Goal: Information Seeking & Learning: Check status

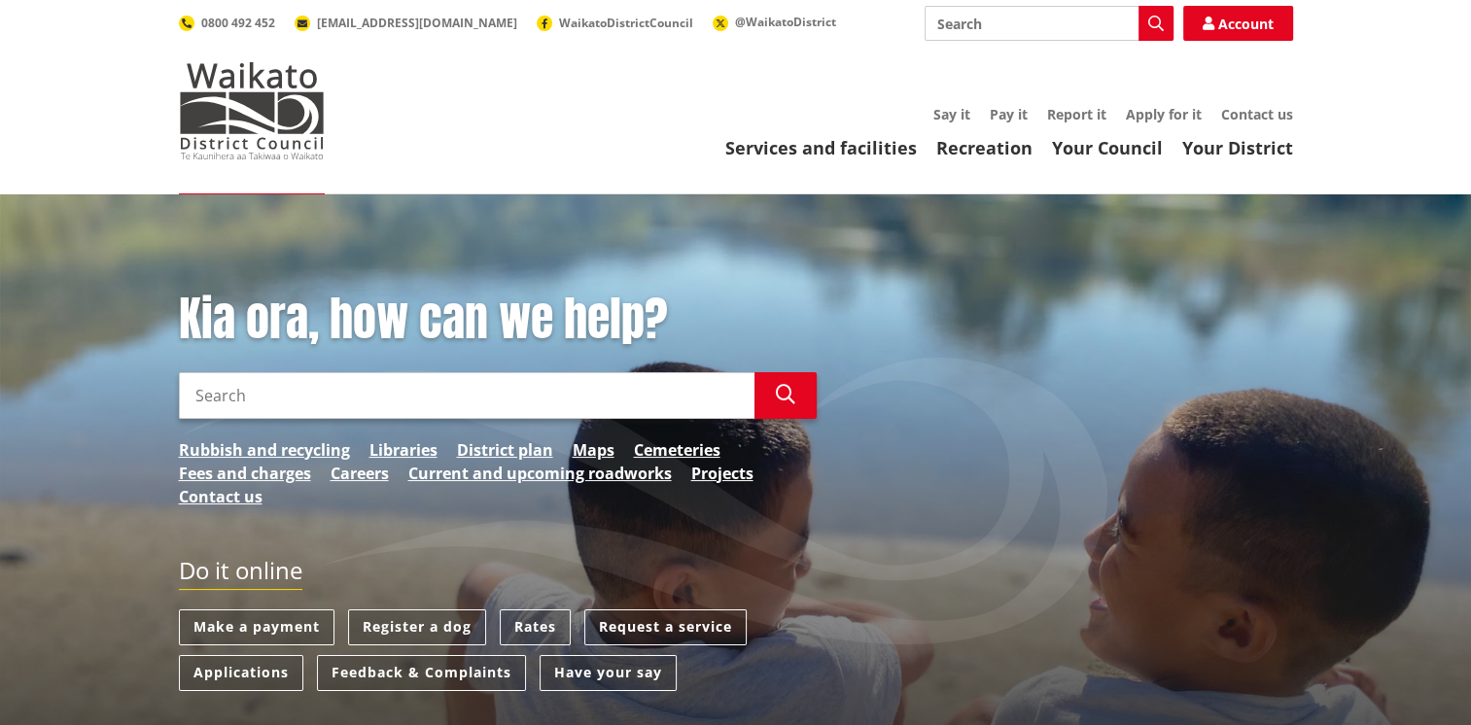
click at [297, 400] on input "Search" at bounding box center [466, 395] width 575 height 47
type input "building consent tracker"
click at [784, 389] on icon "button" at bounding box center [785, 394] width 19 height 19
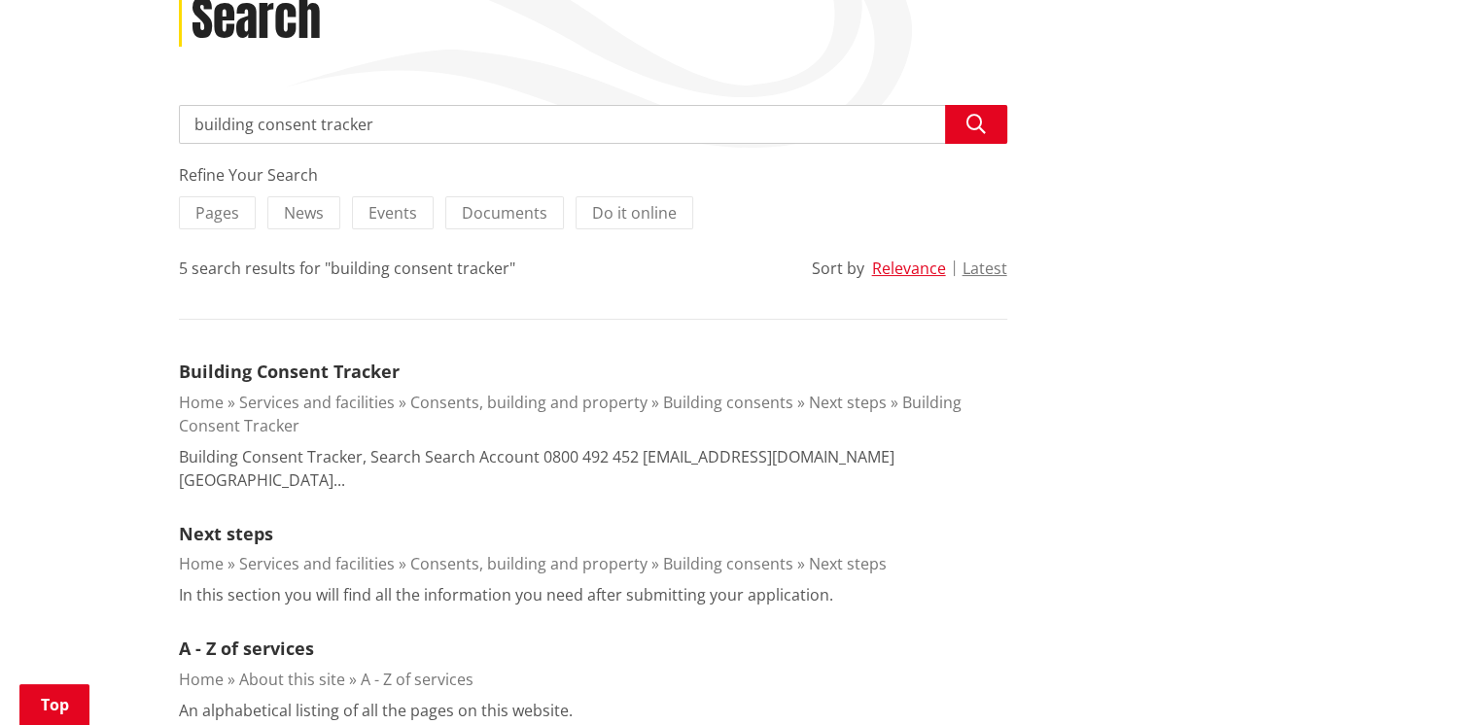
scroll to position [341, 0]
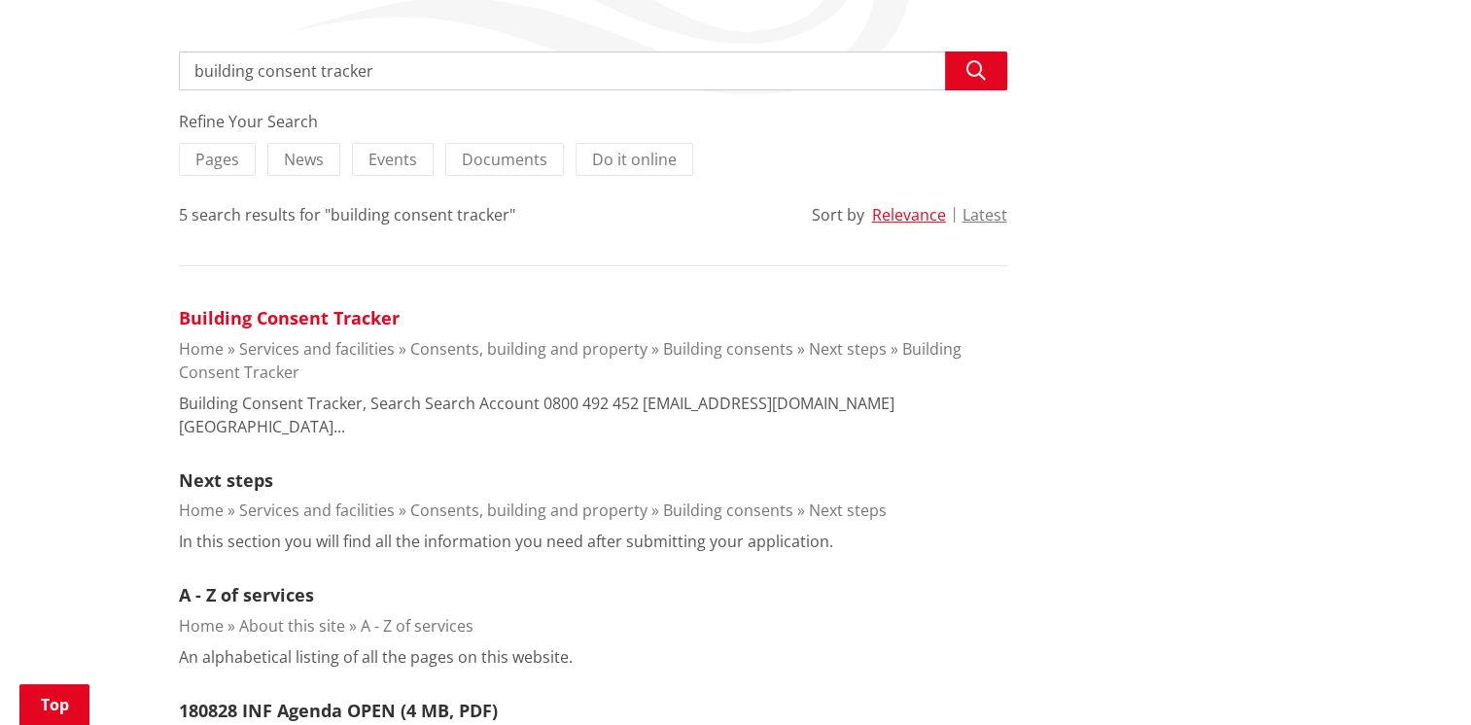
click at [260, 312] on link "Building Consent Tracker" at bounding box center [289, 317] width 221 height 23
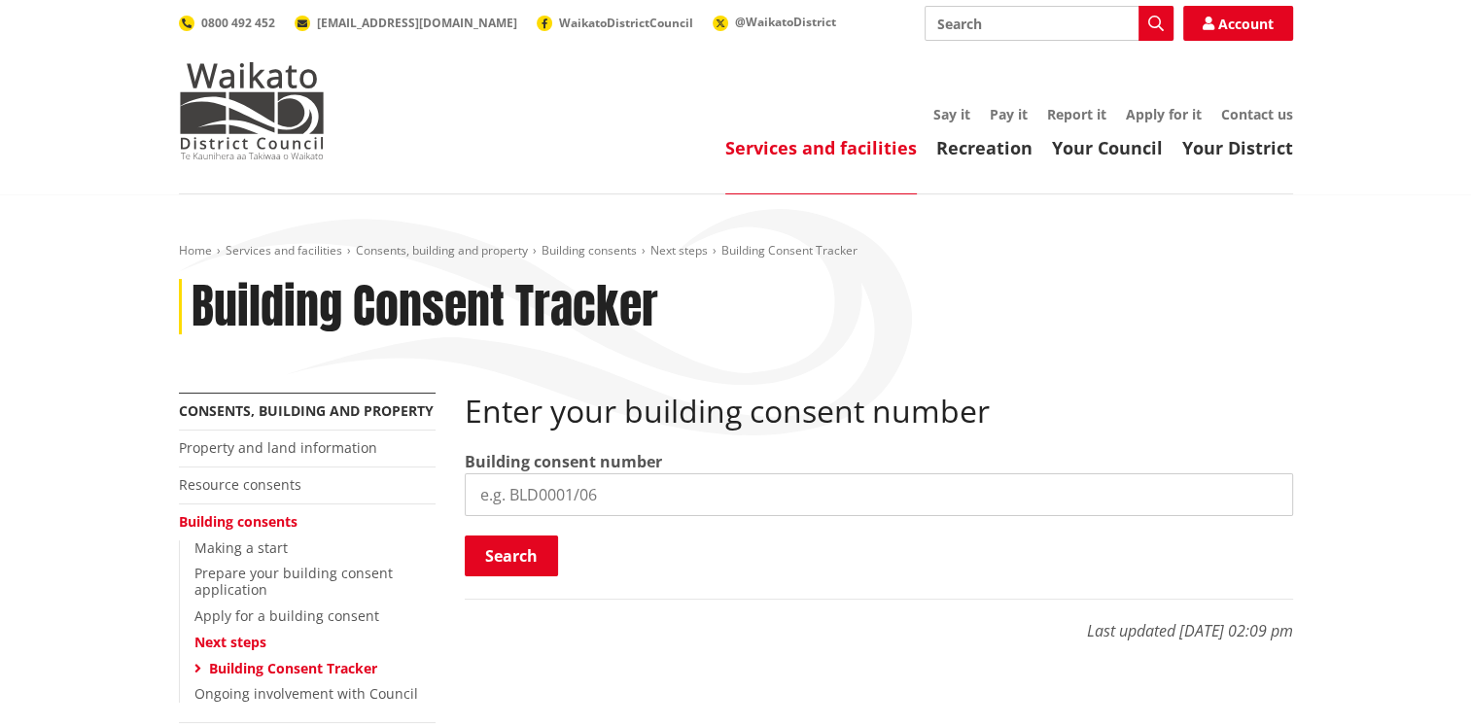
click at [548, 480] on input "search" at bounding box center [879, 494] width 828 height 43
type input "BLD0181/26"
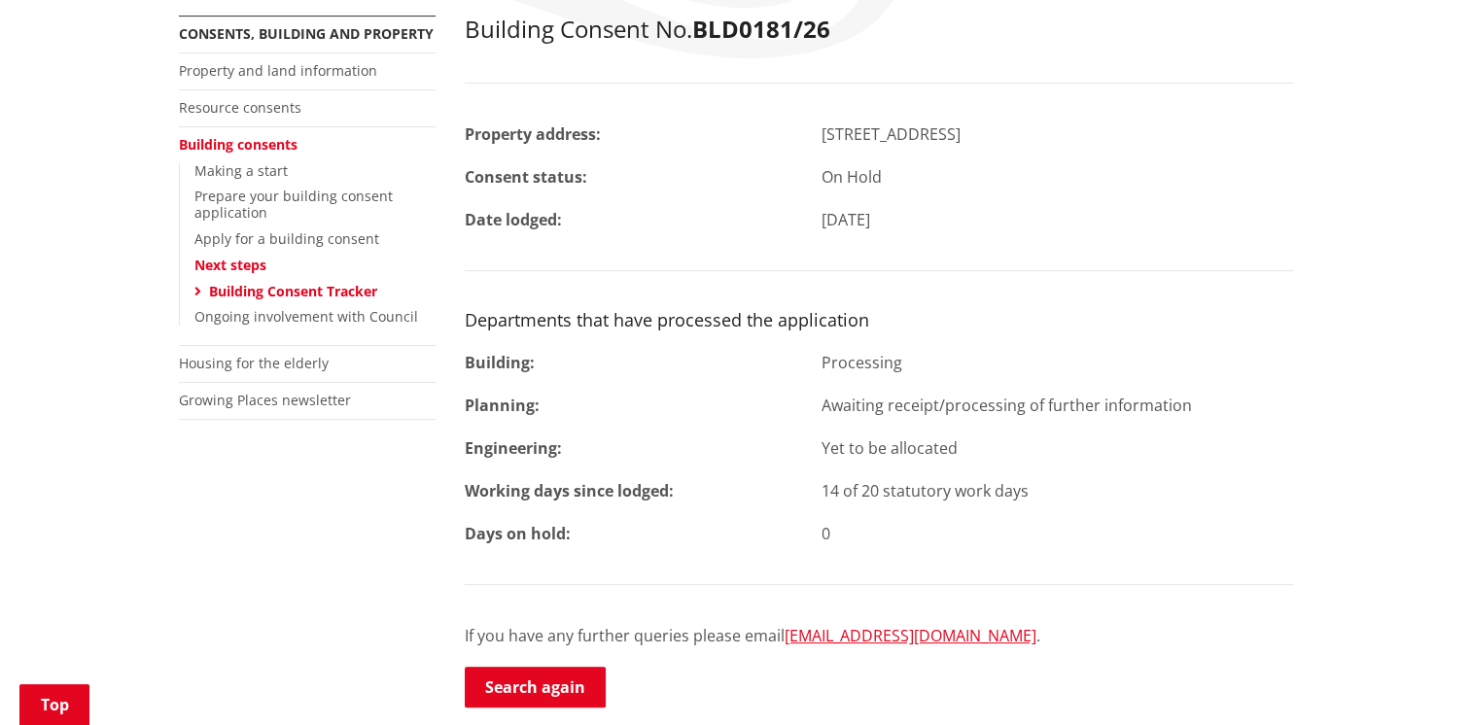
scroll to position [370, 0]
